Goal: Check status

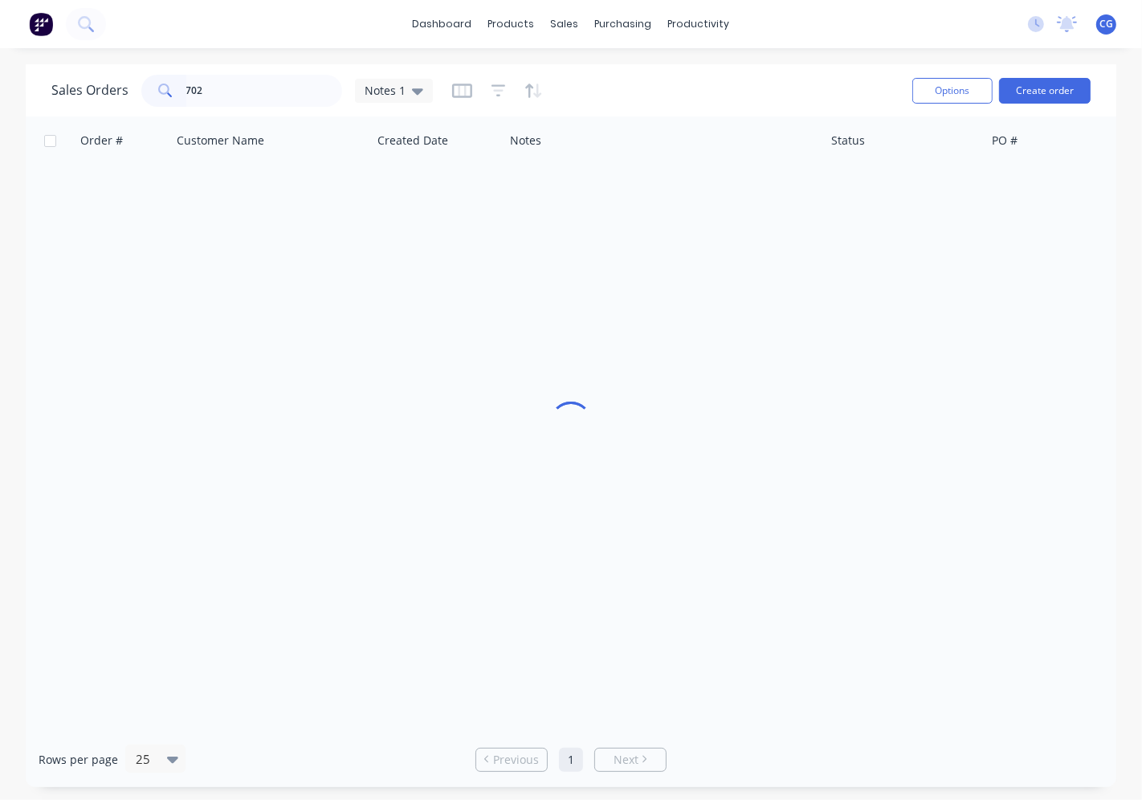
type input "7022"
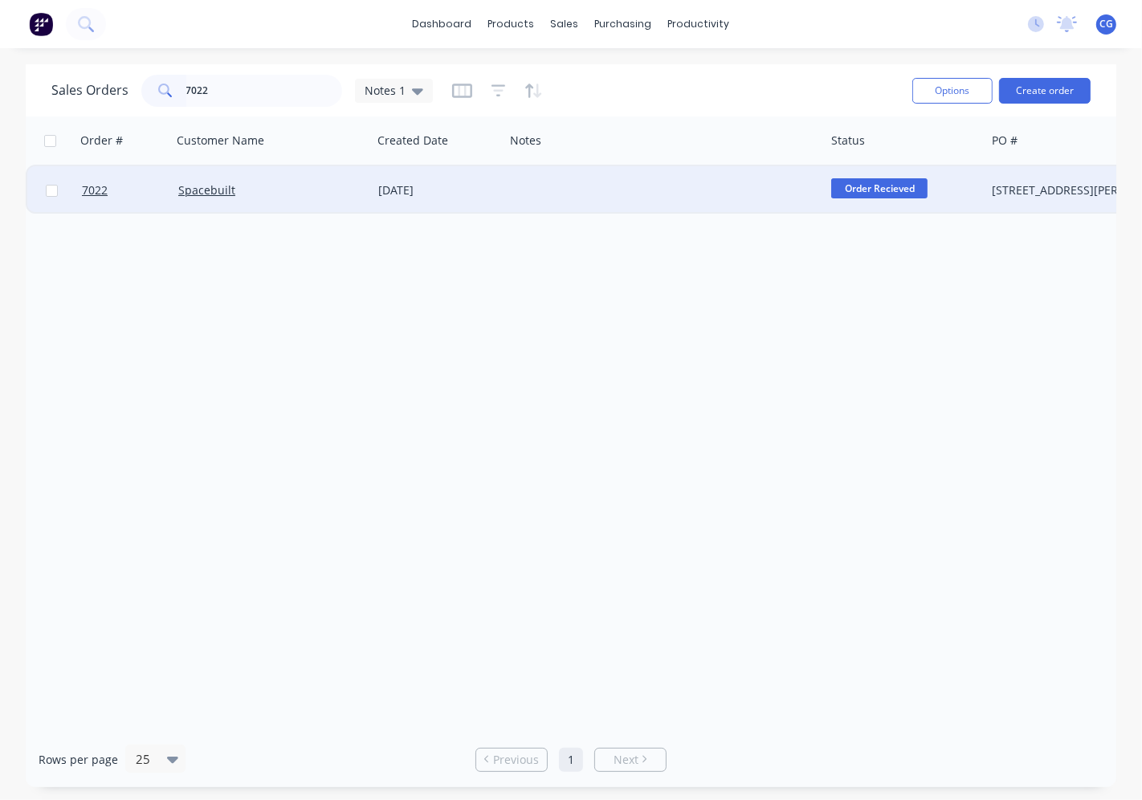
click at [313, 182] on div "Spacebuilt" at bounding box center [267, 190] width 178 height 16
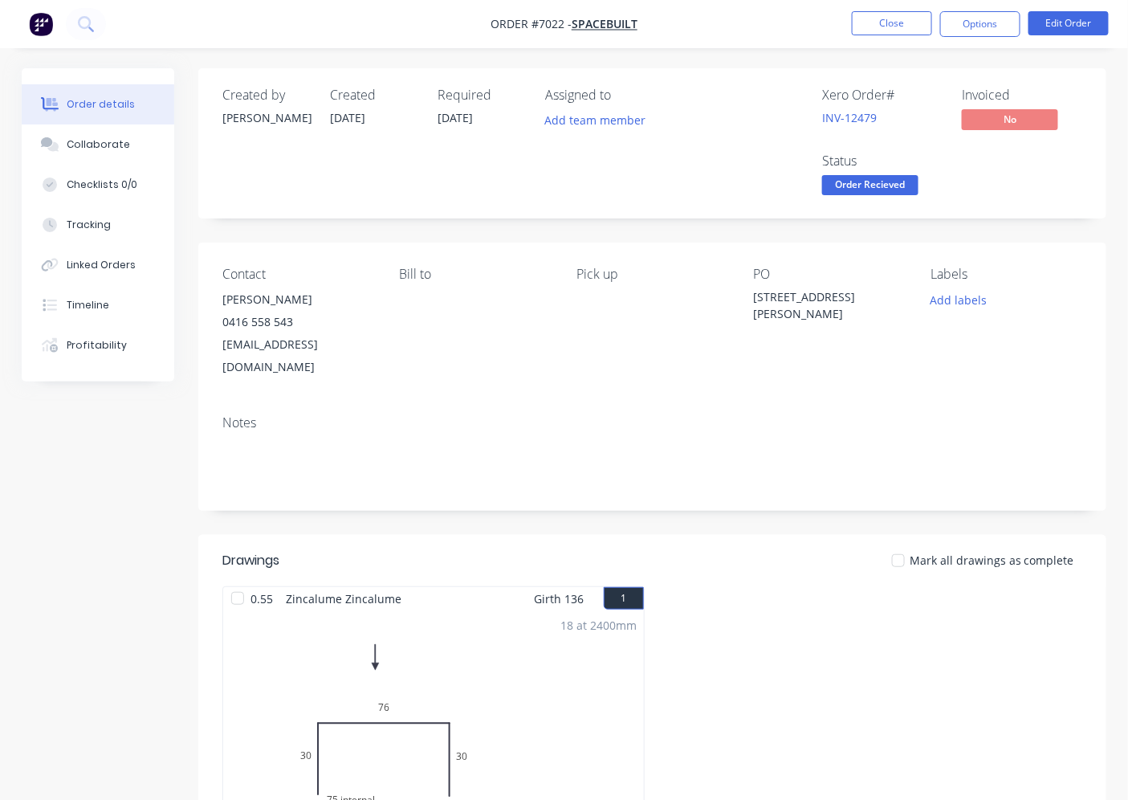
click at [235, 582] on div at bounding box center [238, 598] width 32 height 32
click at [856, 180] on span "Order Recieved" at bounding box center [870, 185] width 96 height 20
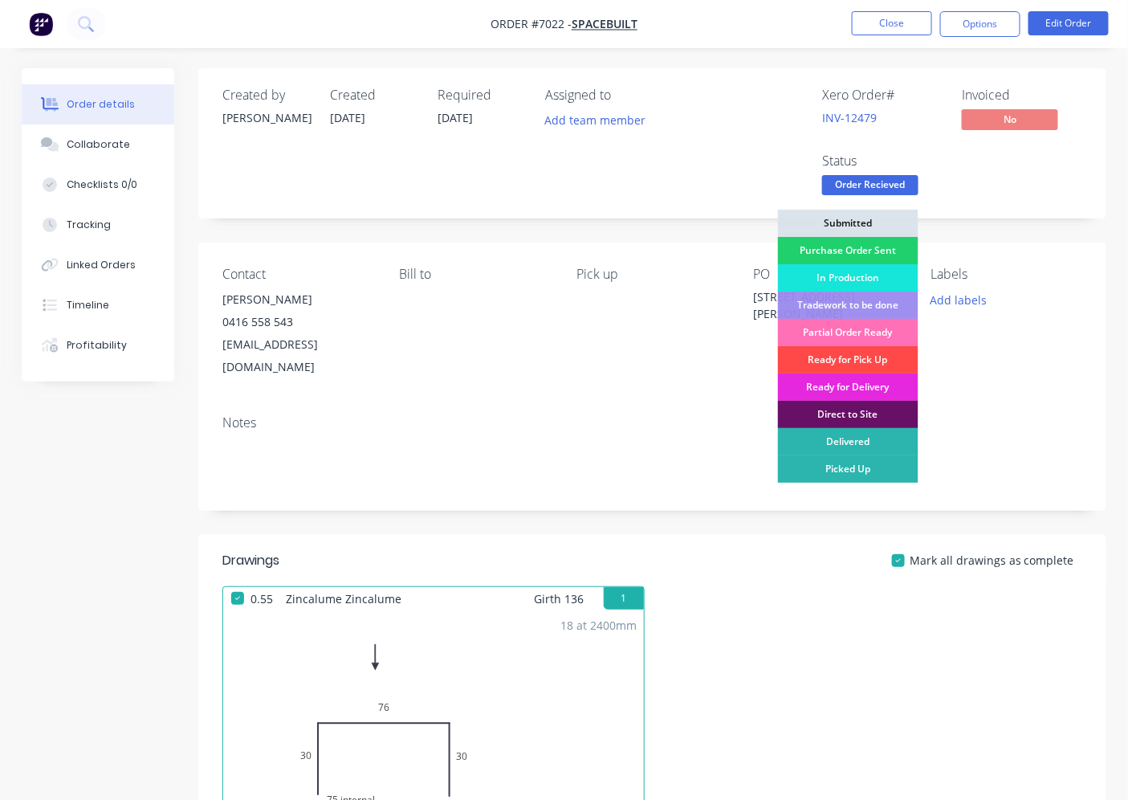
click at [843, 353] on div "Ready for Pick Up" at bounding box center [848, 359] width 141 height 27
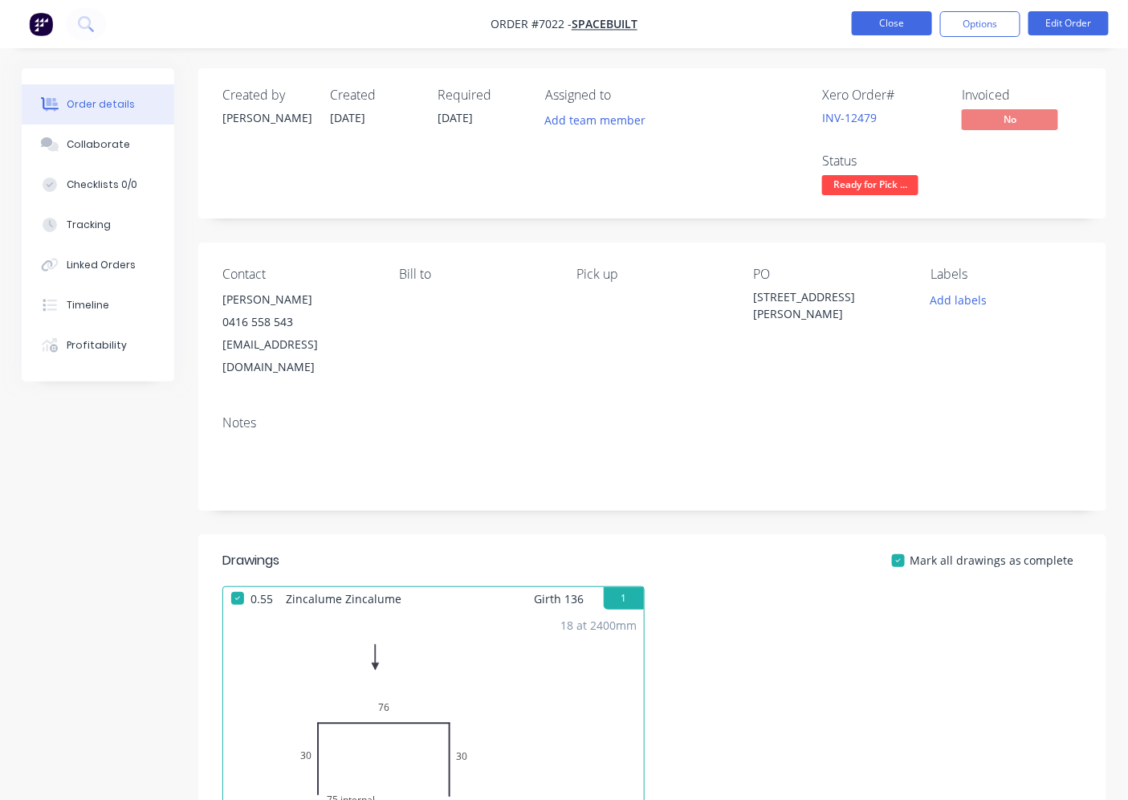
click at [901, 28] on button "Close" at bounding box center [892, 23] width 80 height 24
